Goal: Task Accomplishment & Management: Manage account settings

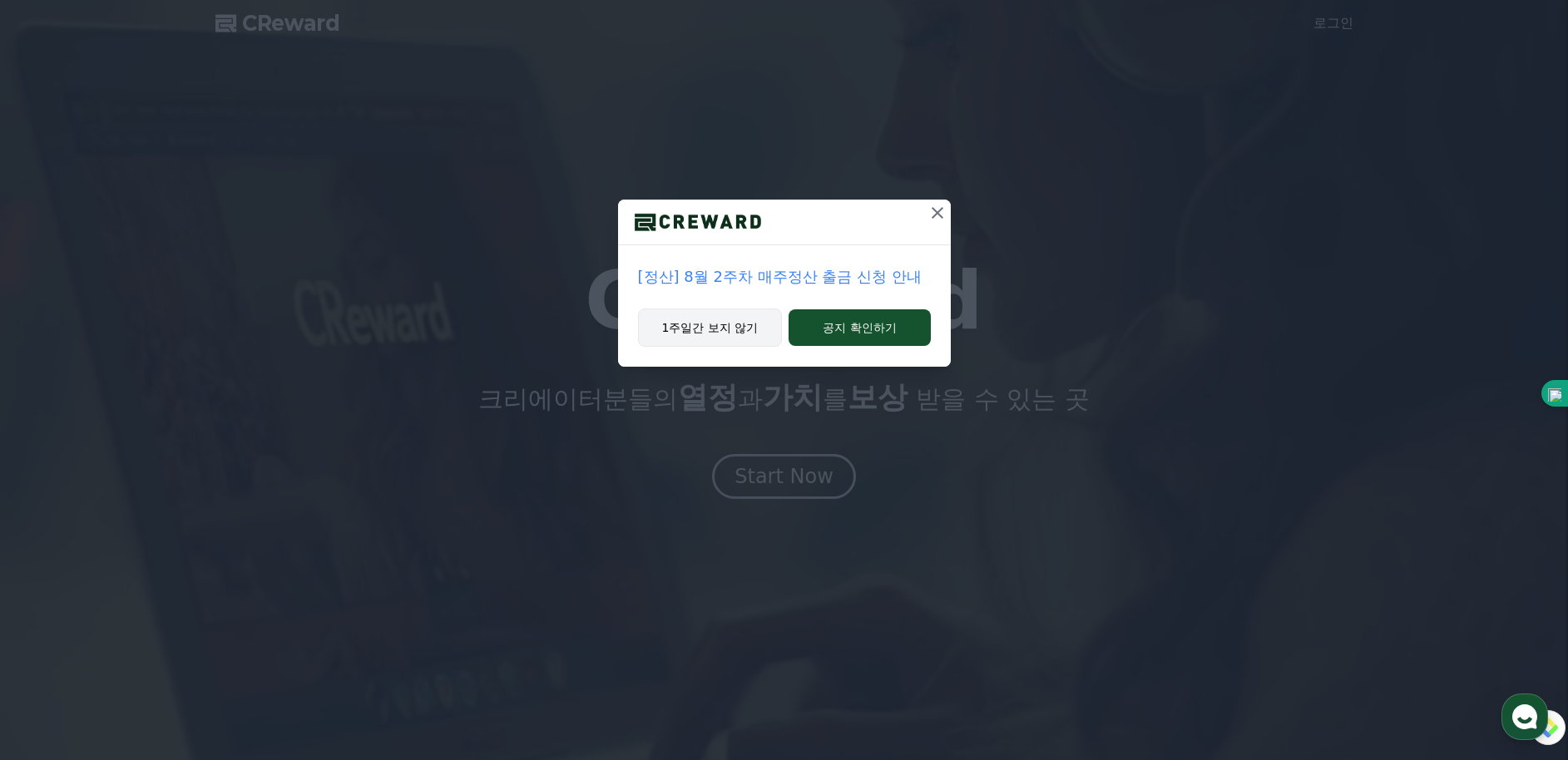
click at [754, 330] on button "1주일간 보지 않기" at bounding box center [711, 328] width 145 height 38
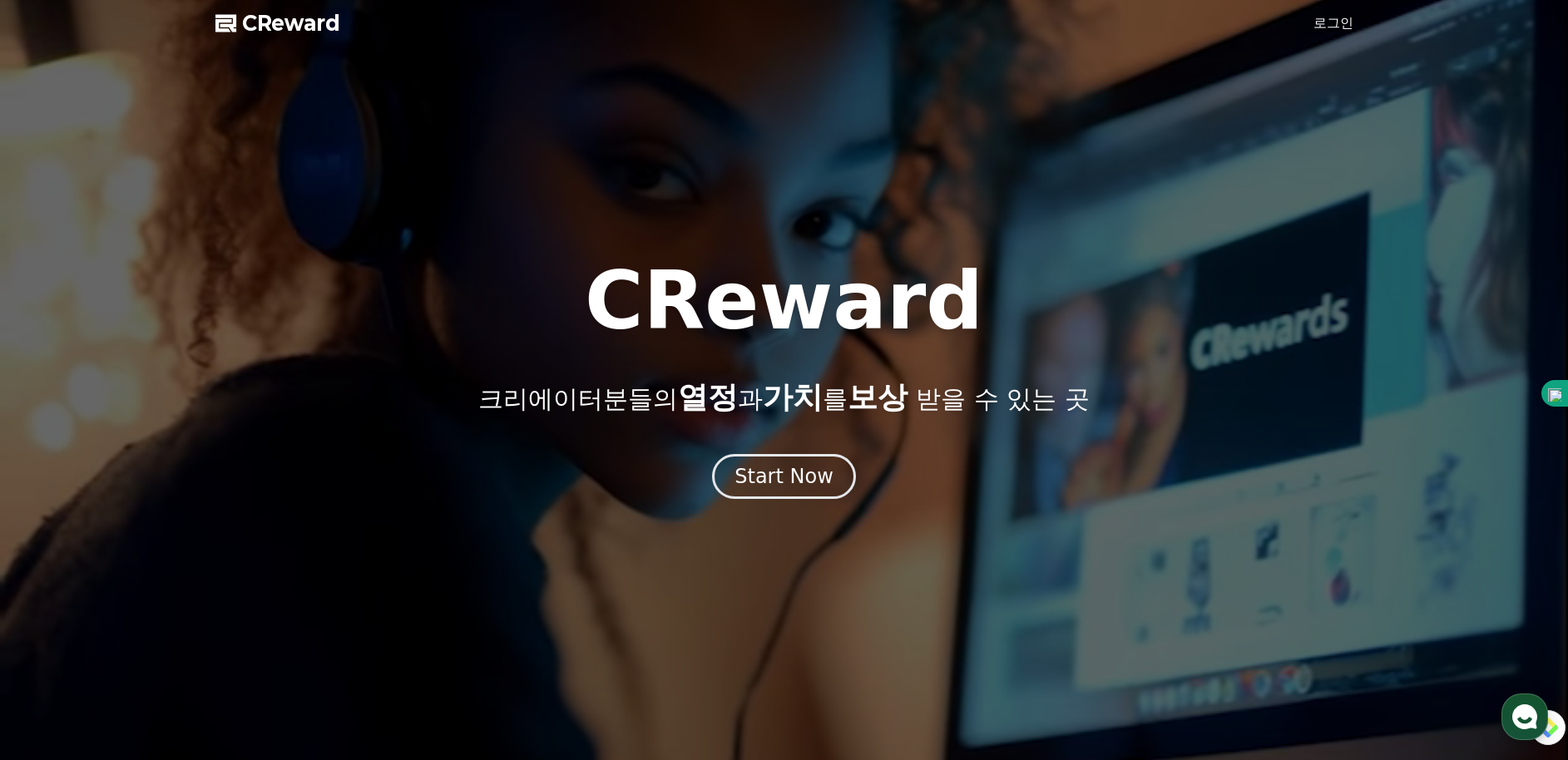
click at [1334, 23] on link "로그인" at bounding box center [1334, 23] width 40 height 20
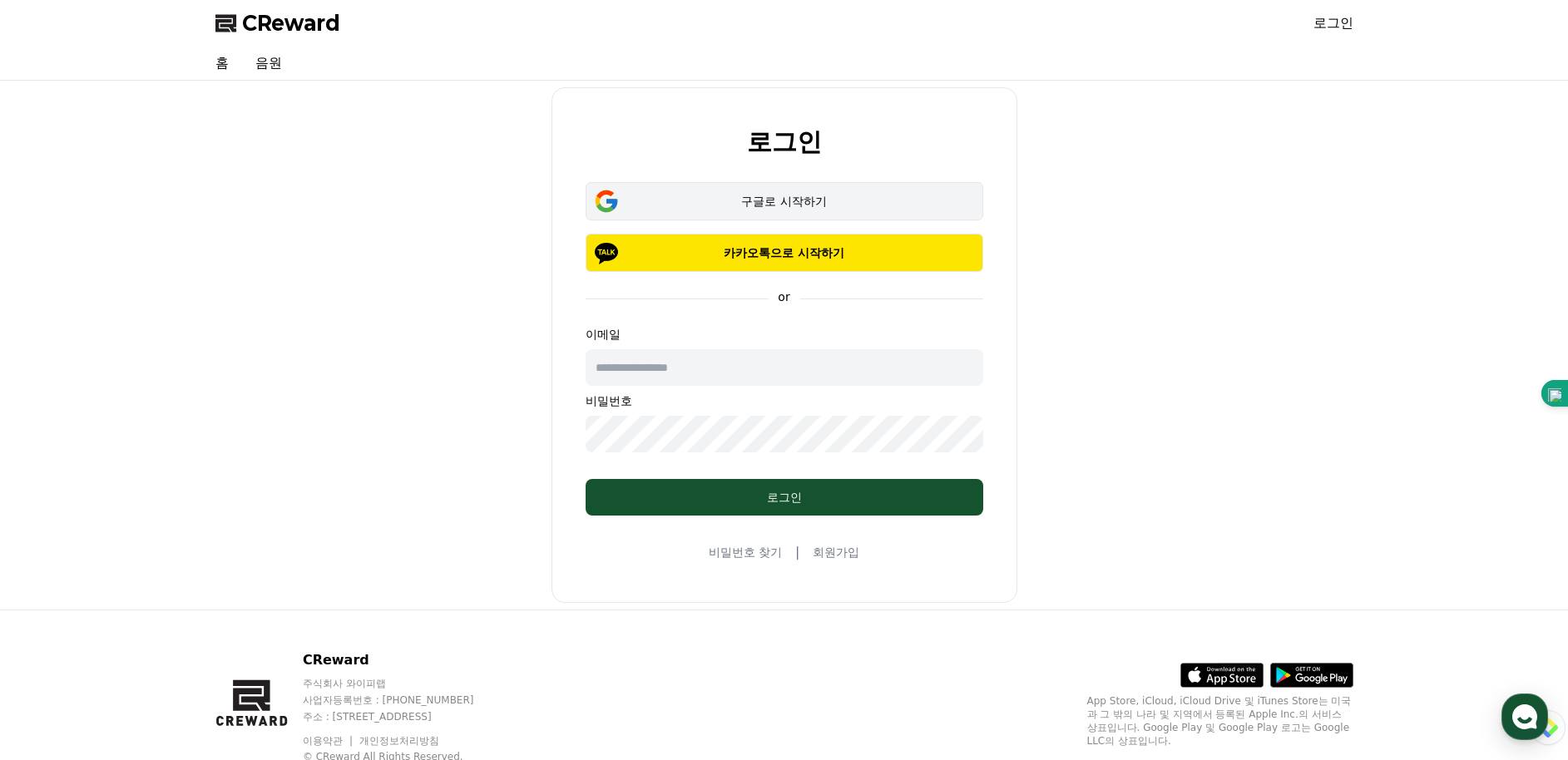
click at [916, 209] on div "구글로 시작하기" at bounding box center [784, 201] width 350 height 16
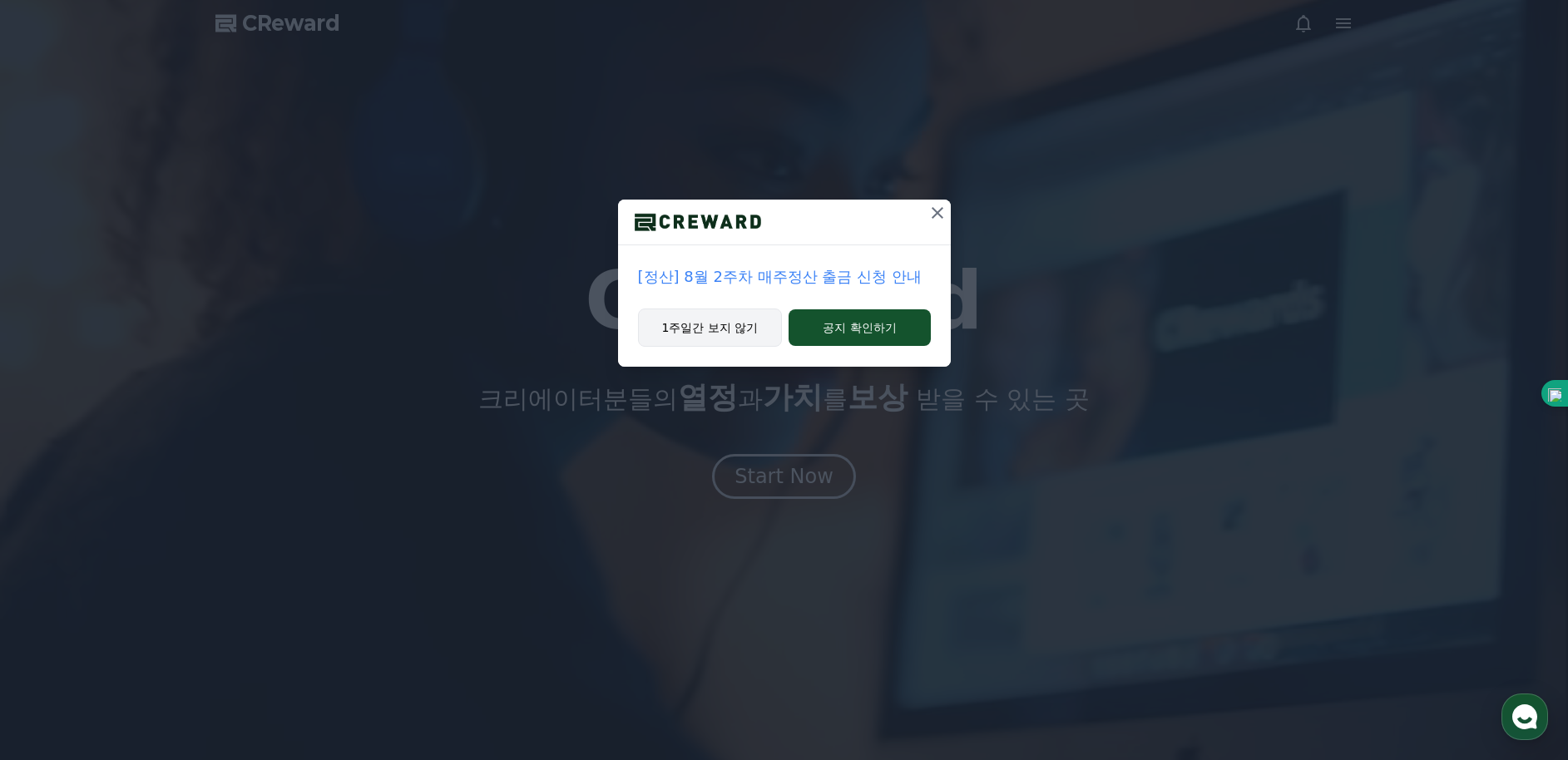
click at [743, 330] on button "1주일간 보지 않기" at bounding box center [711, 328] width 145 height 38
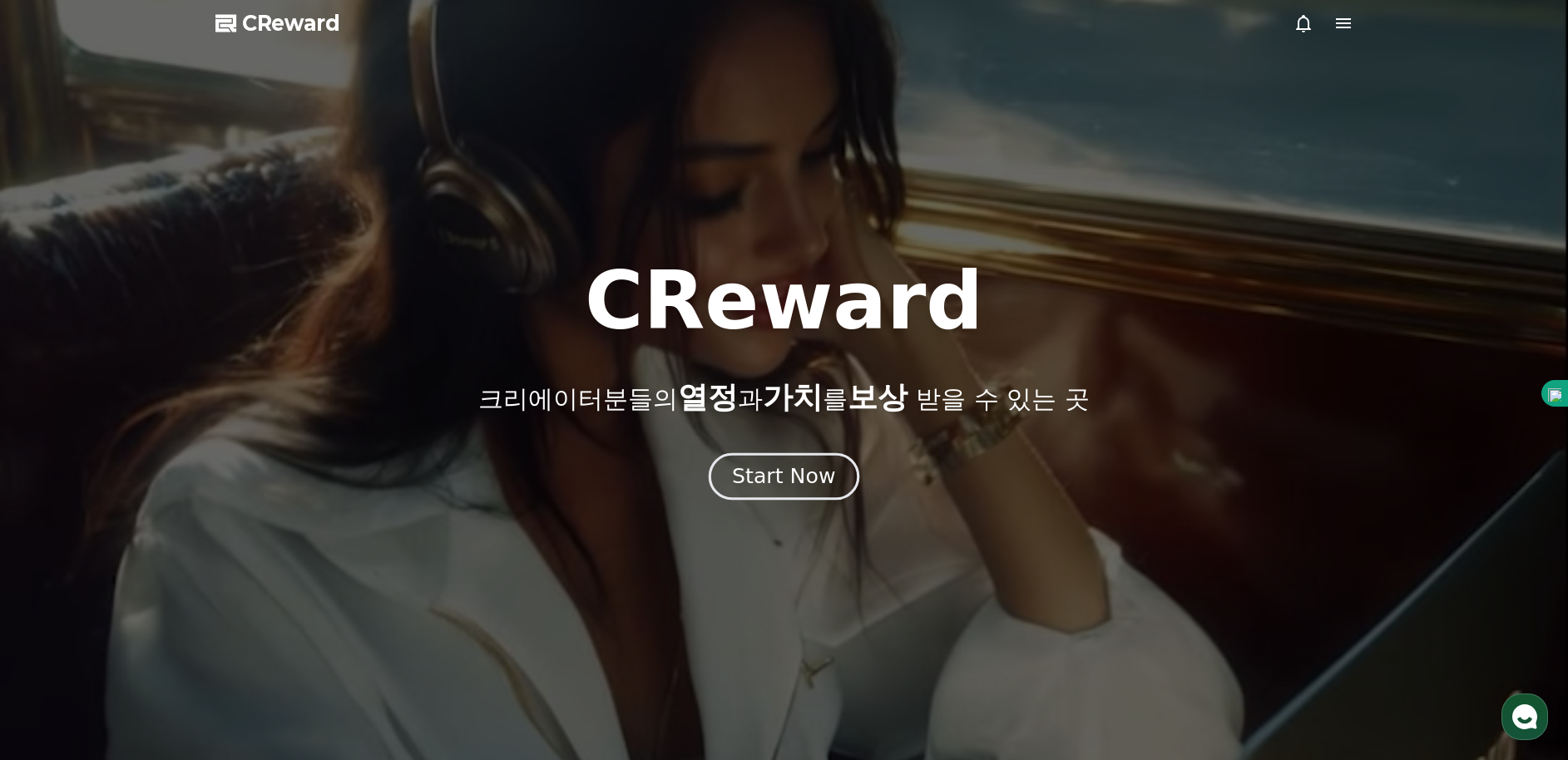
click at [805, 470] on div "Start Now" at bounding box center [783, 476] width 103 height 29
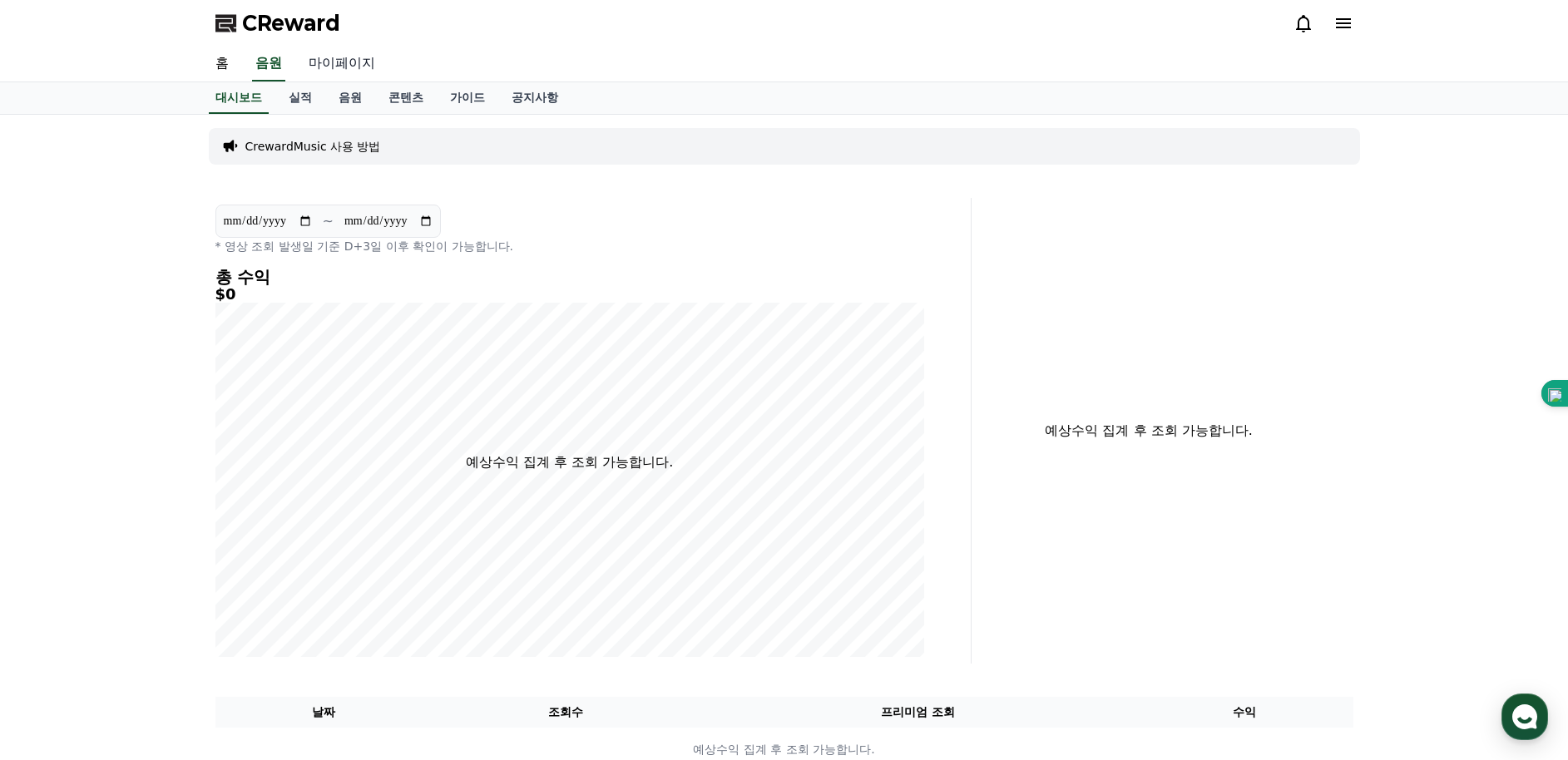
click at [320, 64] on link "마이페이지" at bounding box center [342, 64] width 93 height 35
select select "**********"
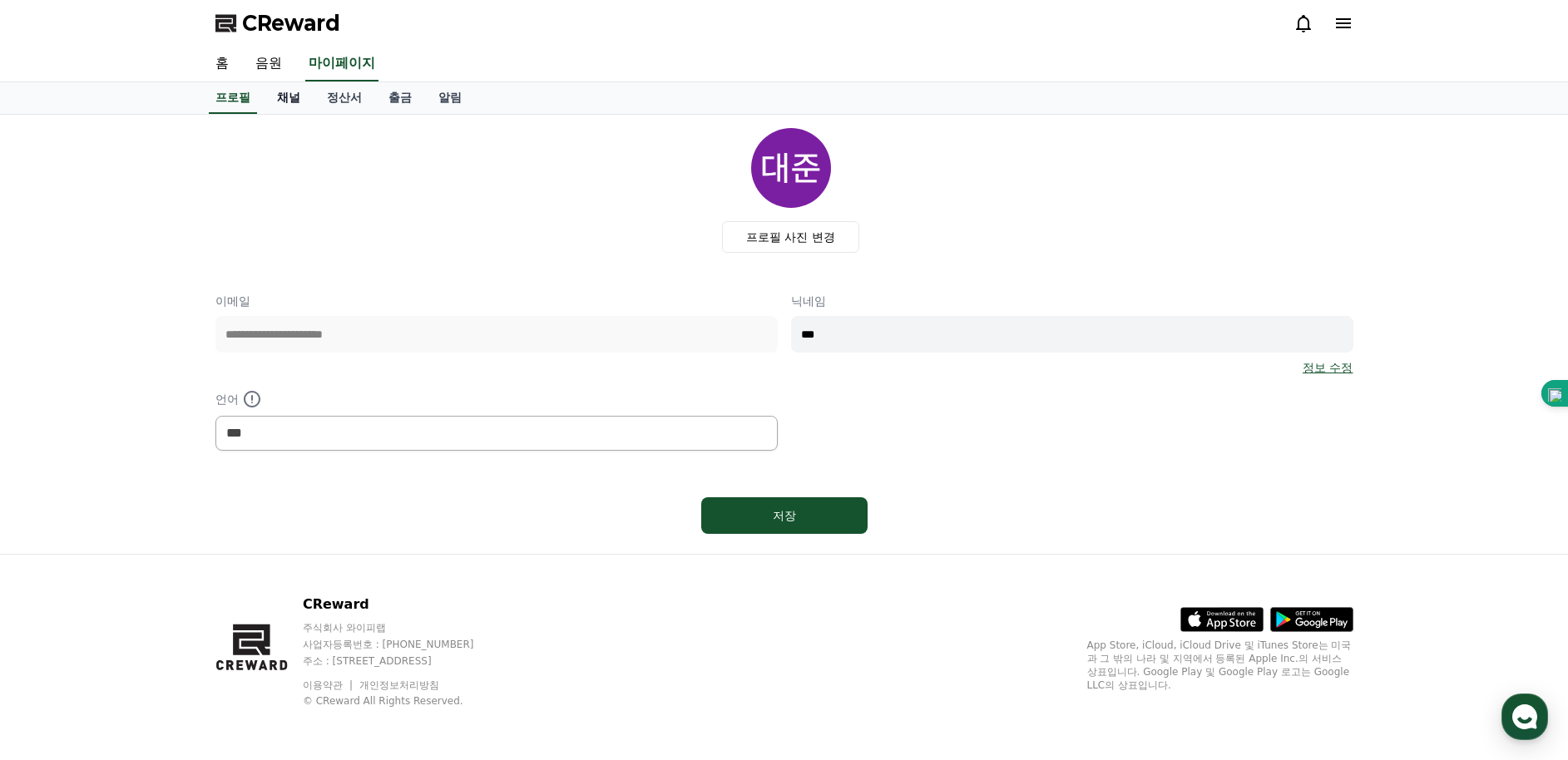
click at [291, 96] on link "채널" at bounding box center [289, 97] width 50 height 31
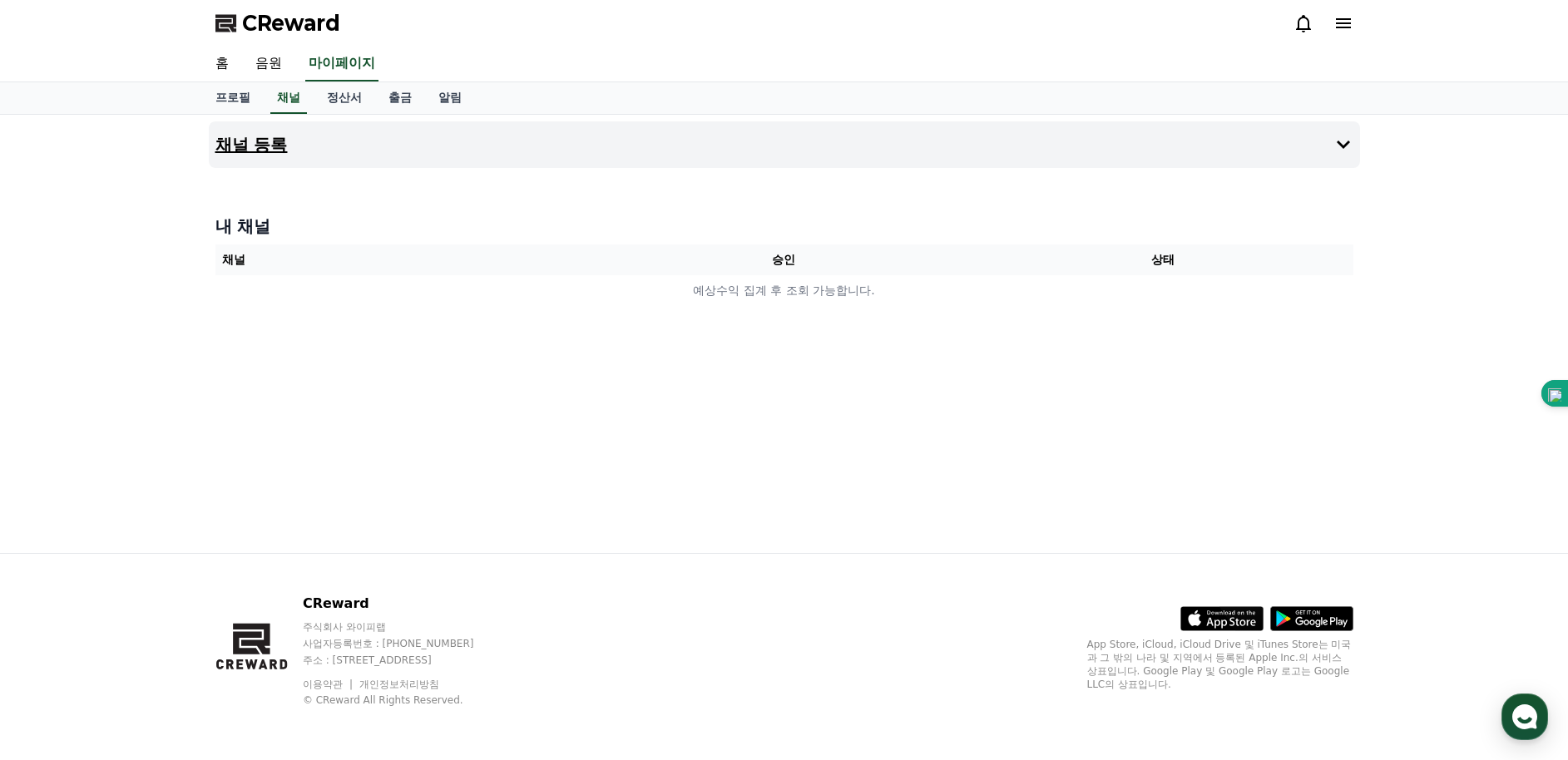
click at [261, 146] on h4 "채널 등록" at bounding box center [251, 144] width 72 height 18
